Goal: Obtain resource: Download file/media

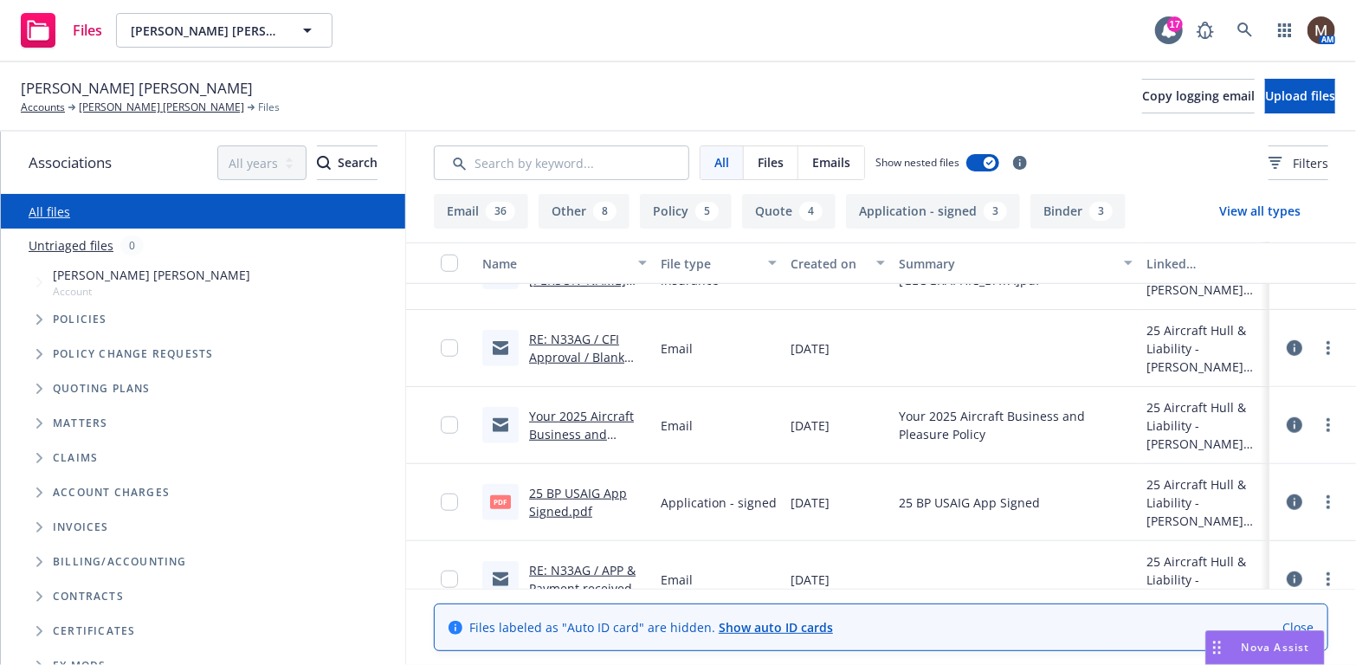
scroll to position [779, 0]
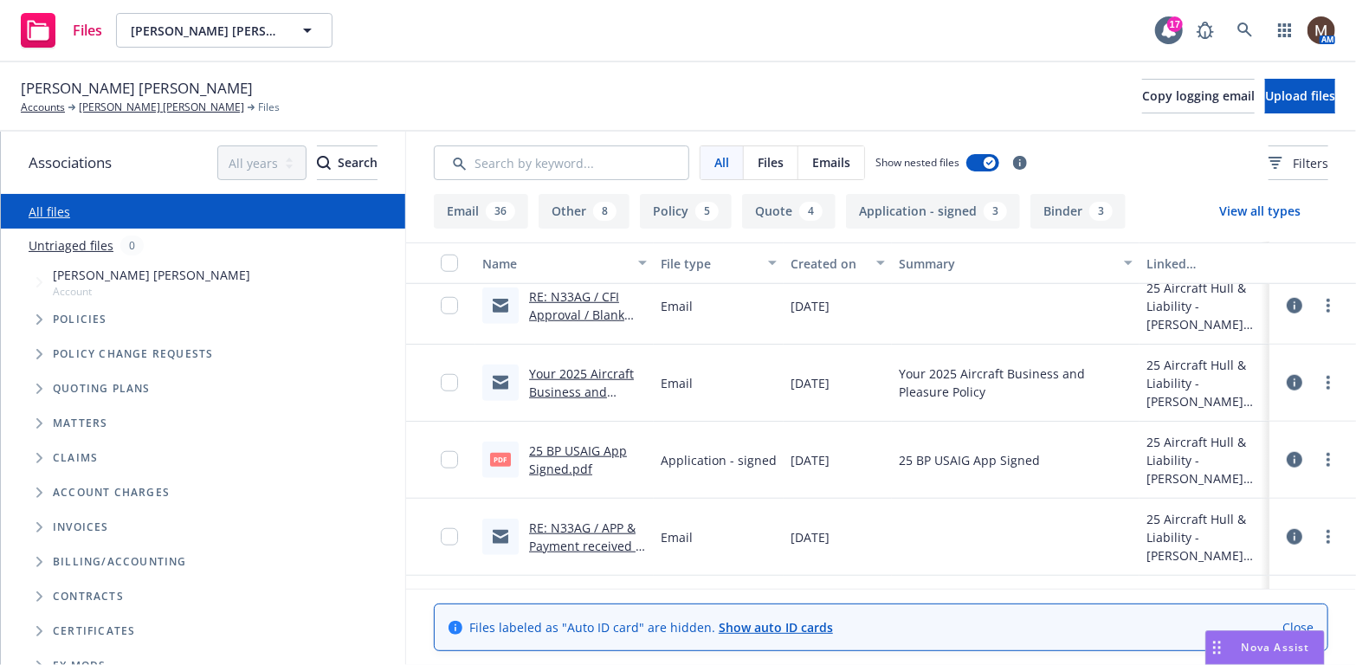
click at [571, 446] on link "25 BP USAIG App Signed.pdf" at bounding box center [578, 459] width 98 height 35
click at [119, 103] on link "Bailey B. Sory" at bounding box center [161, 108] width 165 height 16
